Goal: Find specific page/section: Find specific page/section

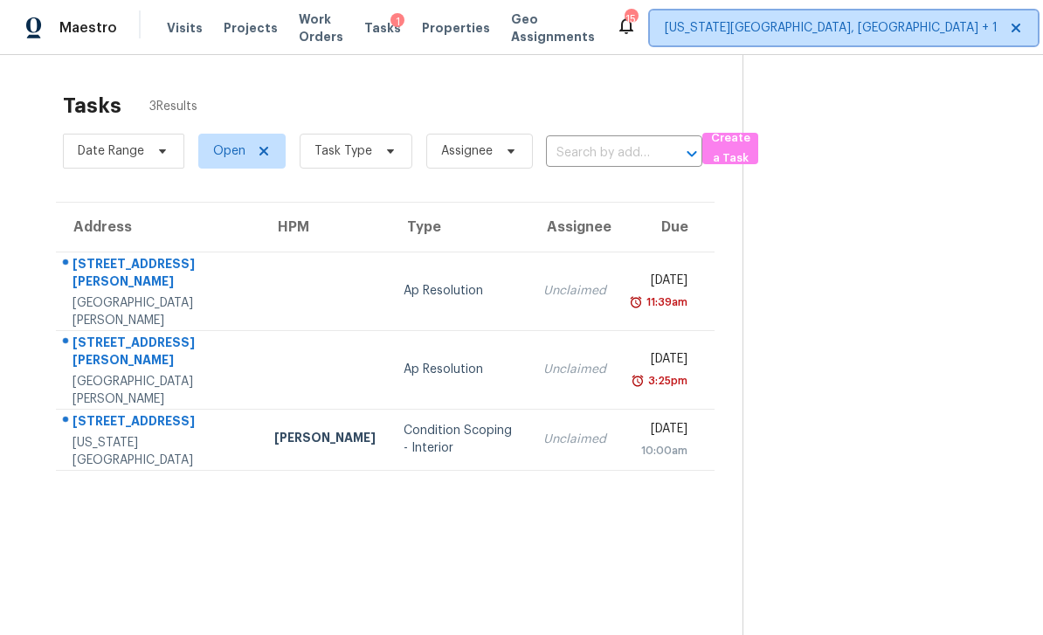
click at [808, 37] on span "[US_STATE][GEOGRAPHIC_DATA], [GEOGRAPHIC_DATA] + 1" at bounding box center [844, 27] width 388 height 35
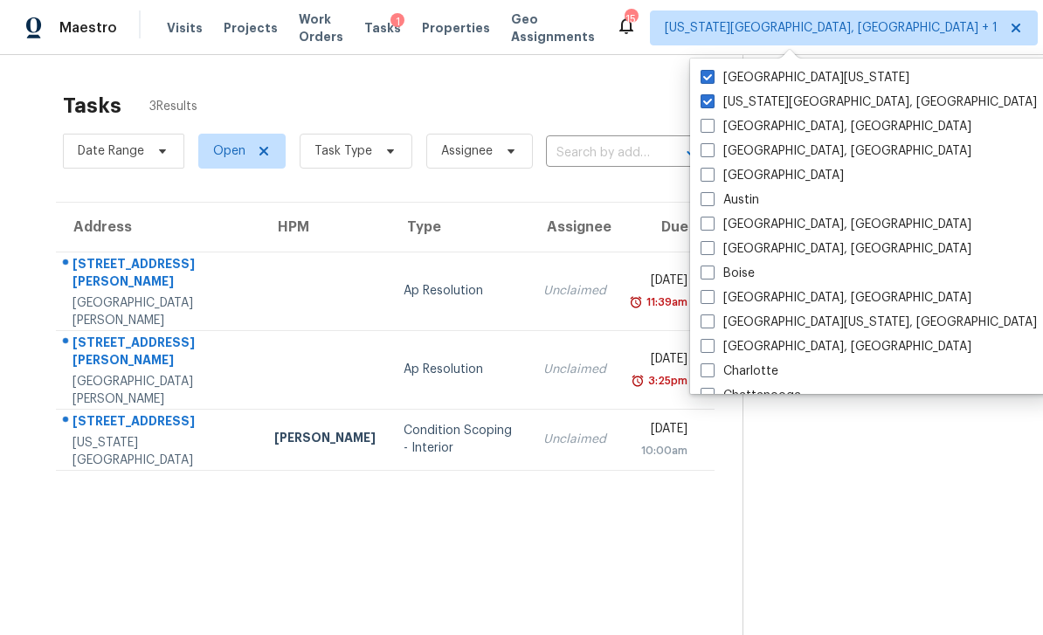
click at [708, 75] on span at bounding box center [707, 77] width 14 height 14
click at [708, 75] on input "[GEOGRAPHIC_DATA][US_STATE]" at bounding box center [705, 74] width 11 height 11
checkbox input "false"
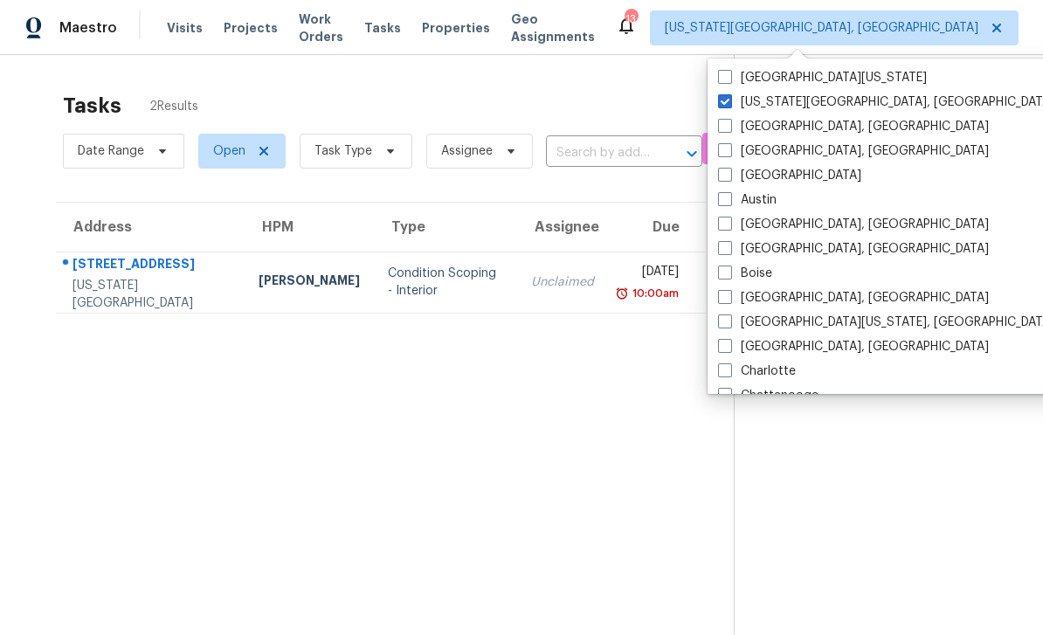
click at [475, 24] on span "Properties" at bounding box center [456, 27] width 68 height 17
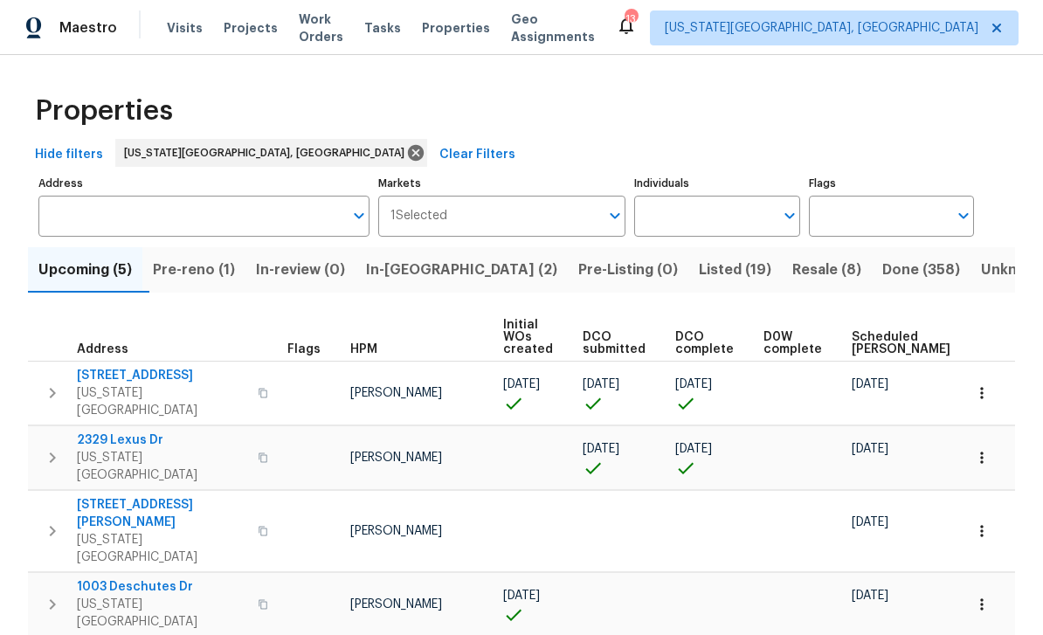
click at [178, 263] on span "Pre-reno (1)" at bounding box center [194, 270] width 82 height 24
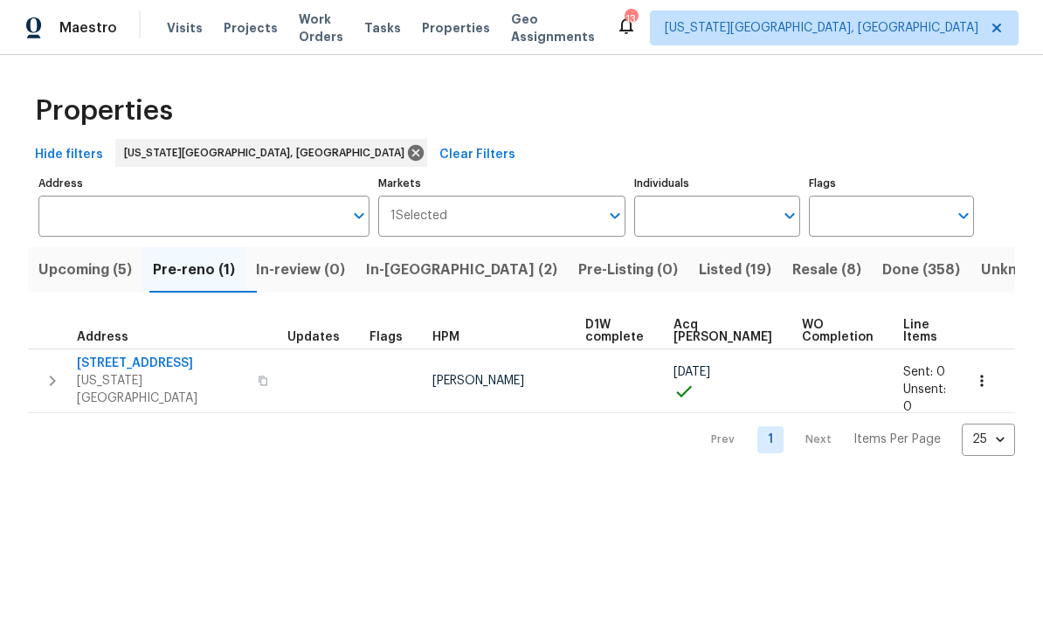
click at [103, 364] on span "[STREET_ADDRESS]" at bounding box center [162, 363] width 170 height 17
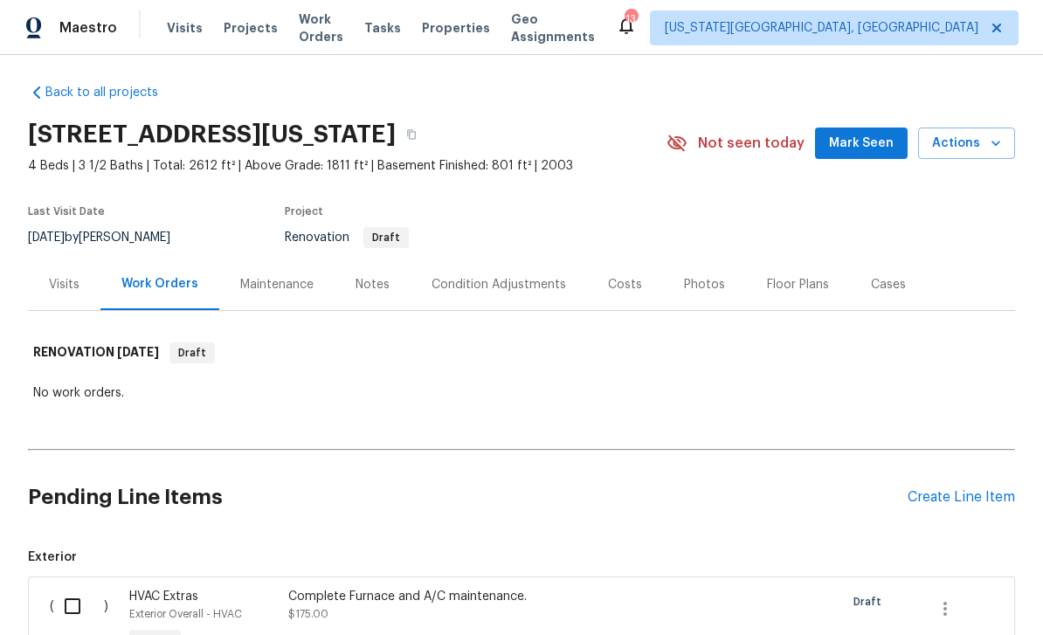
scroll to position [3, 0]
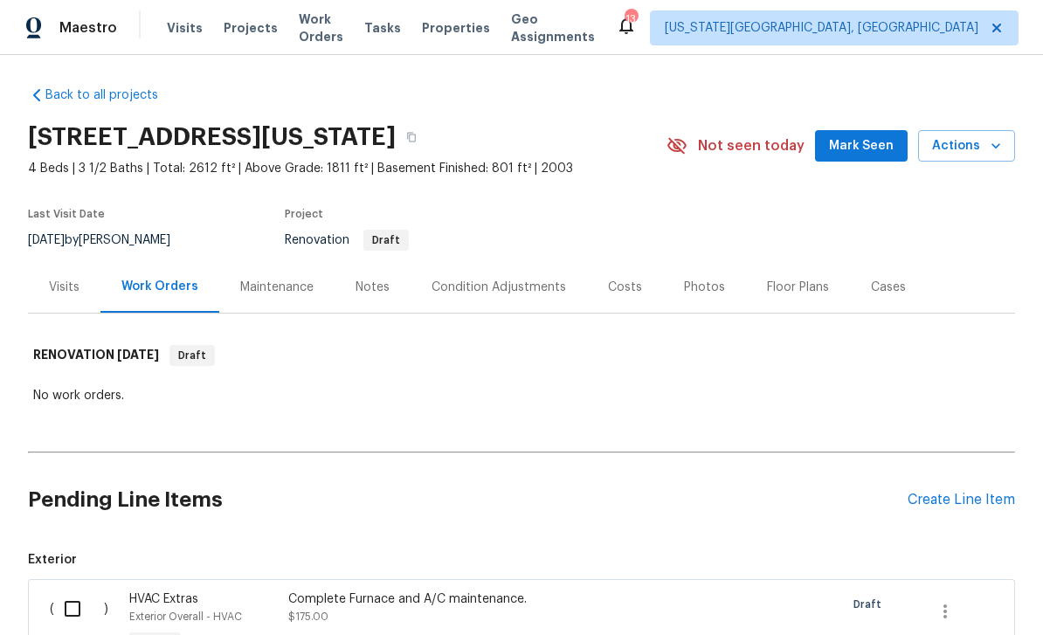
click at [535, 279] on div "Condition Adjustments" at bounding box center [498, 287] width 134 height 17
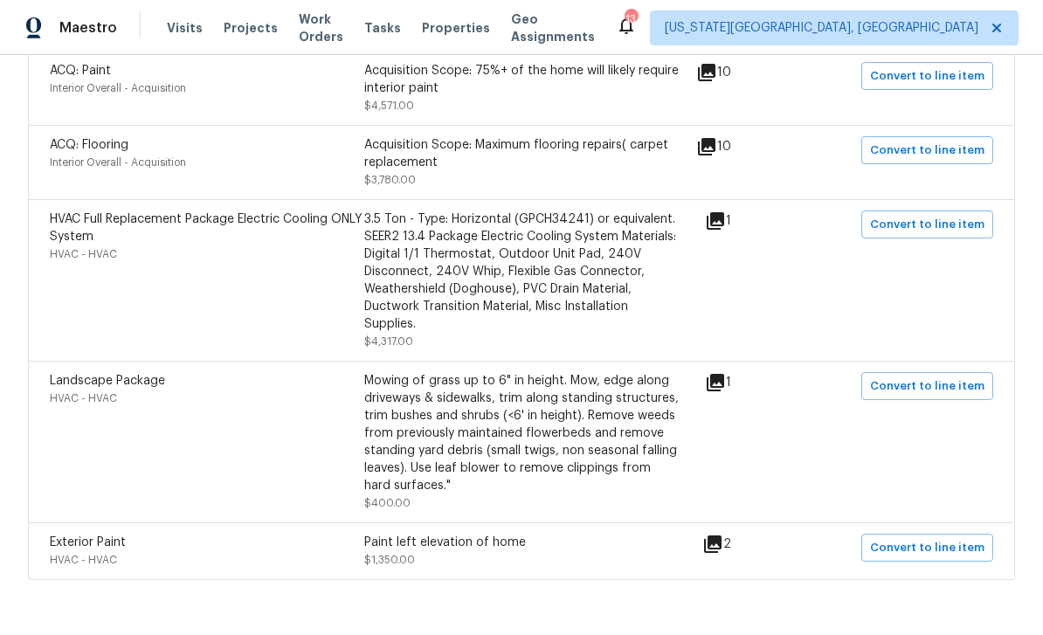
scroll to position [448, 0]
